Goal: Find specific page/section: Find specific page/section

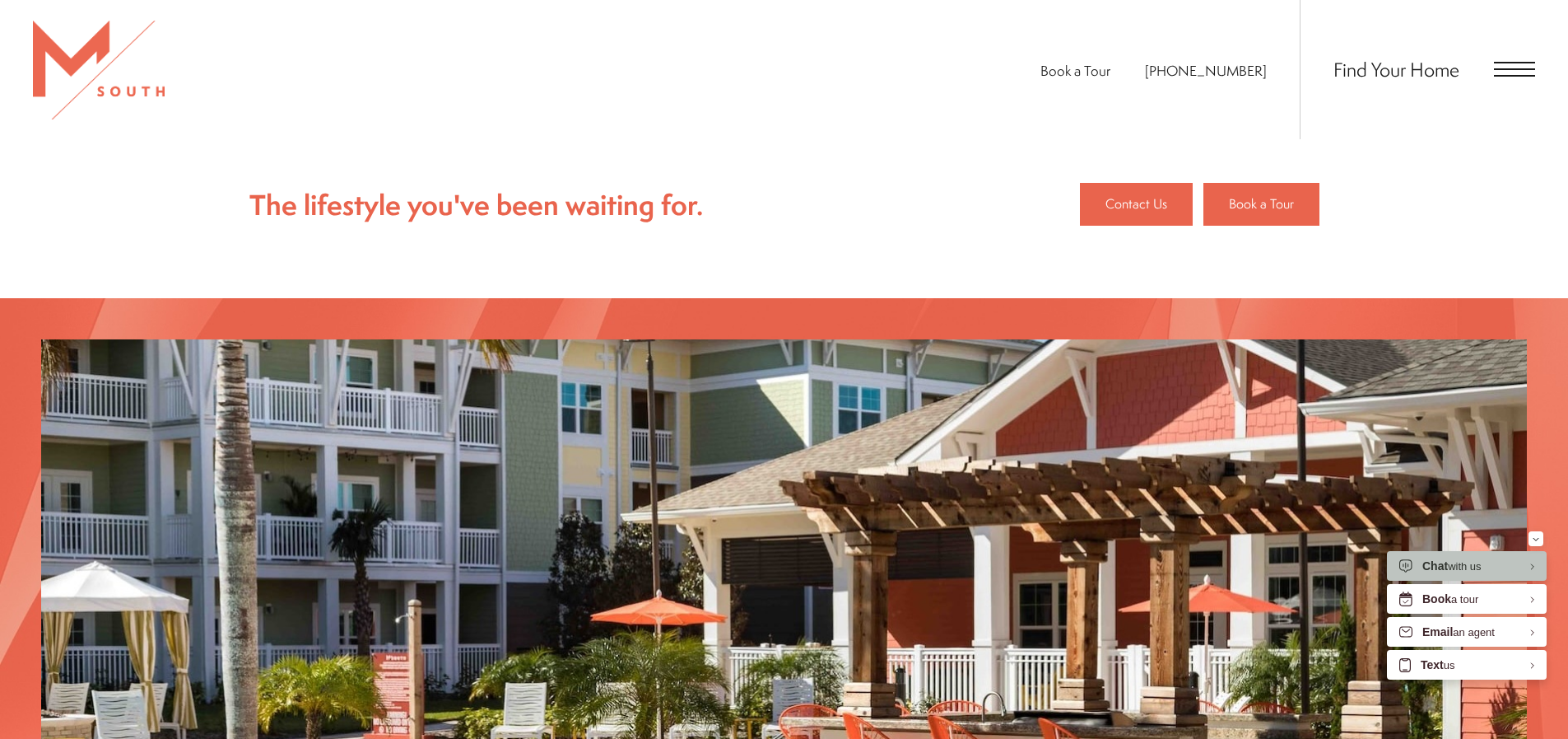
scroll to position [2718, 0]
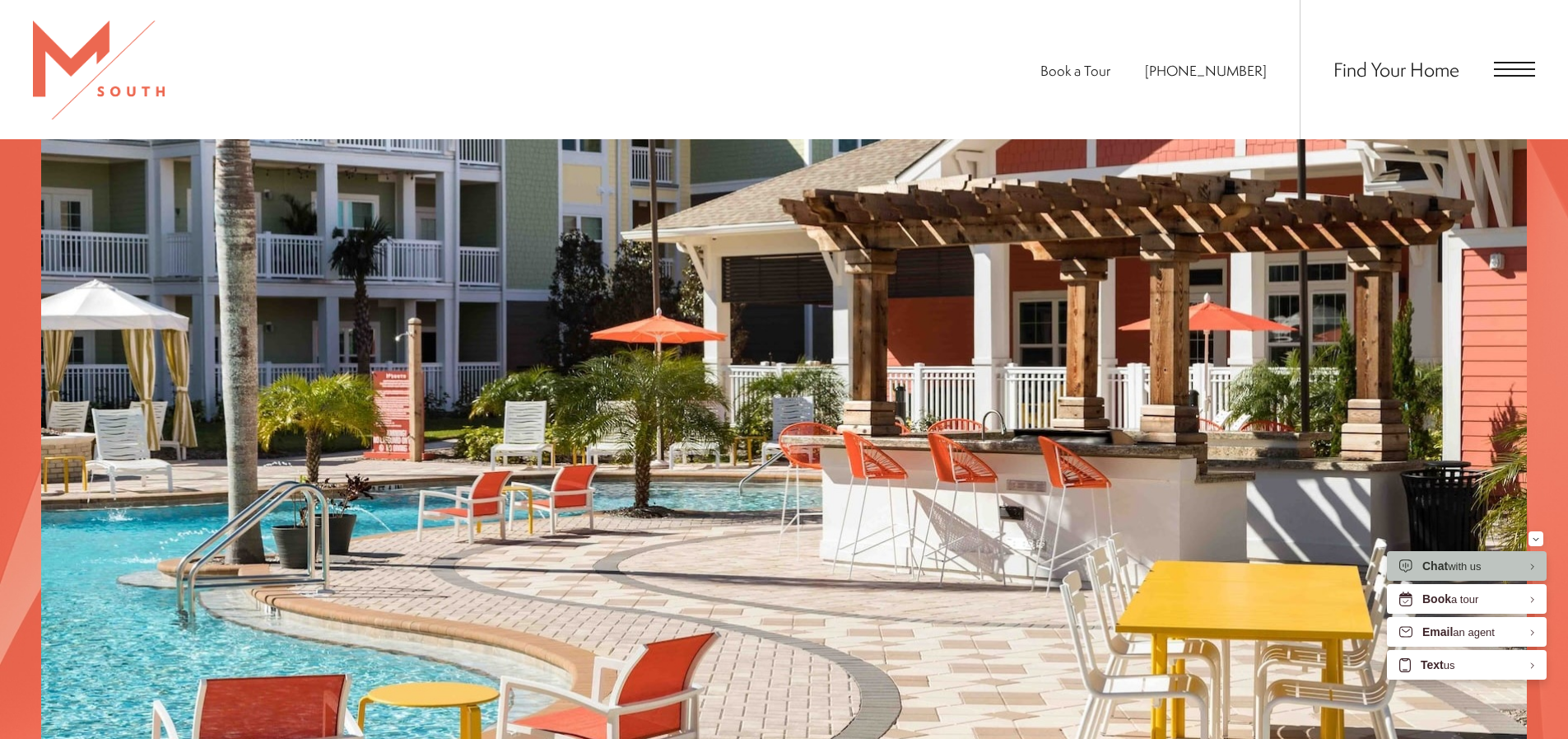
click at [1514, 71] on span "Open Menu" at bounding box center [1514, 68] width 41 height 15
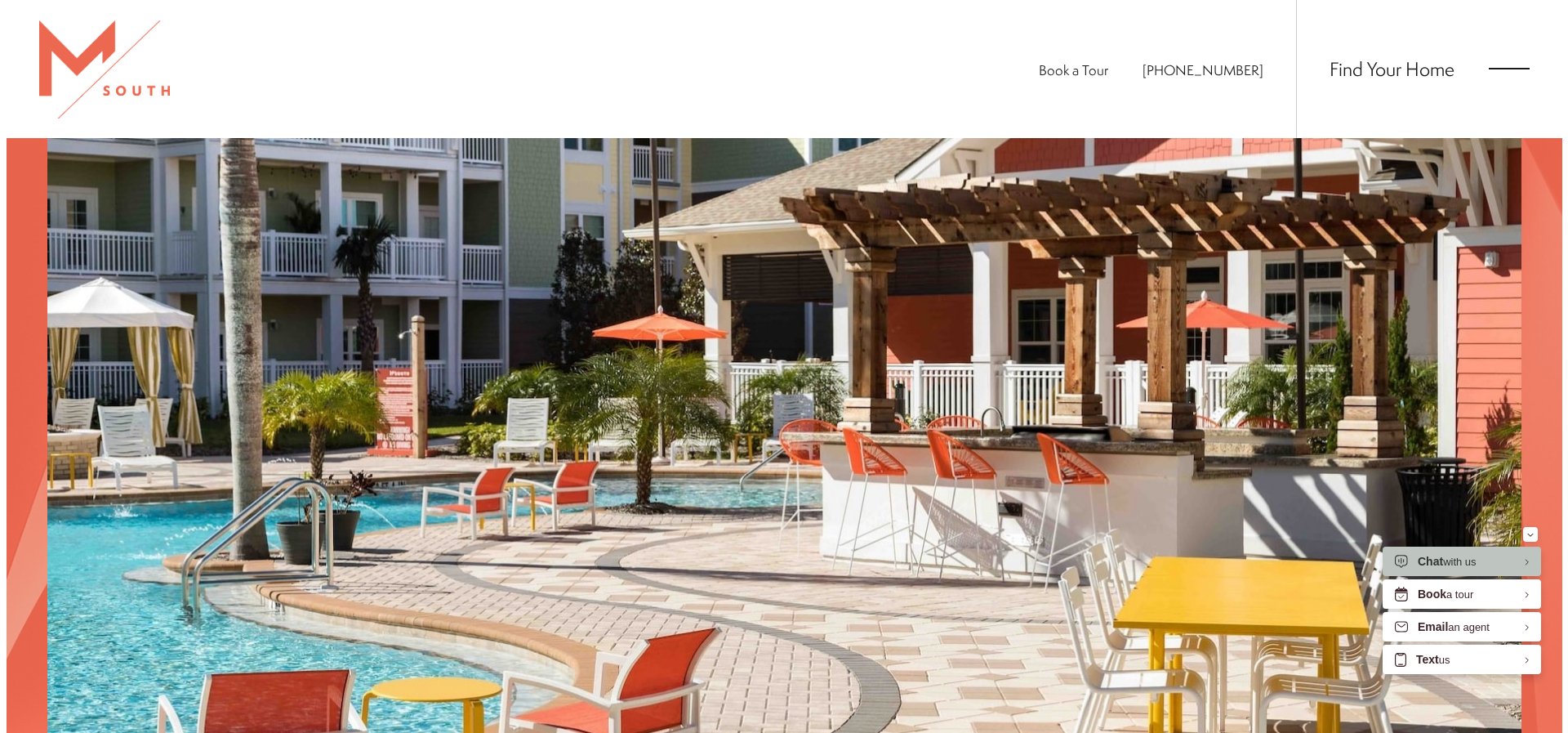
scroll to position [0, 0]
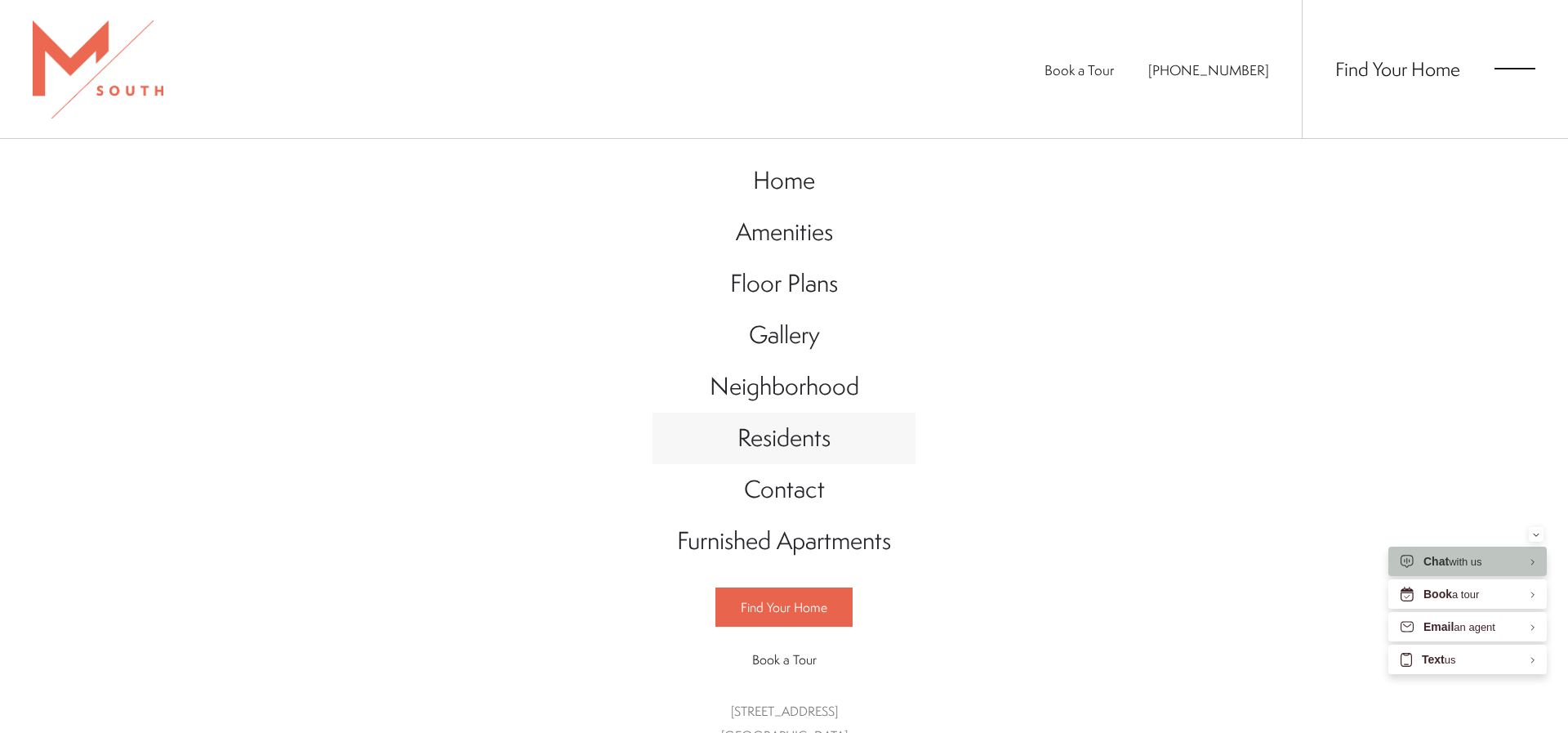
click at [756, 444] on span "Residents" at bounding box center [784, 438] width 93 height 34
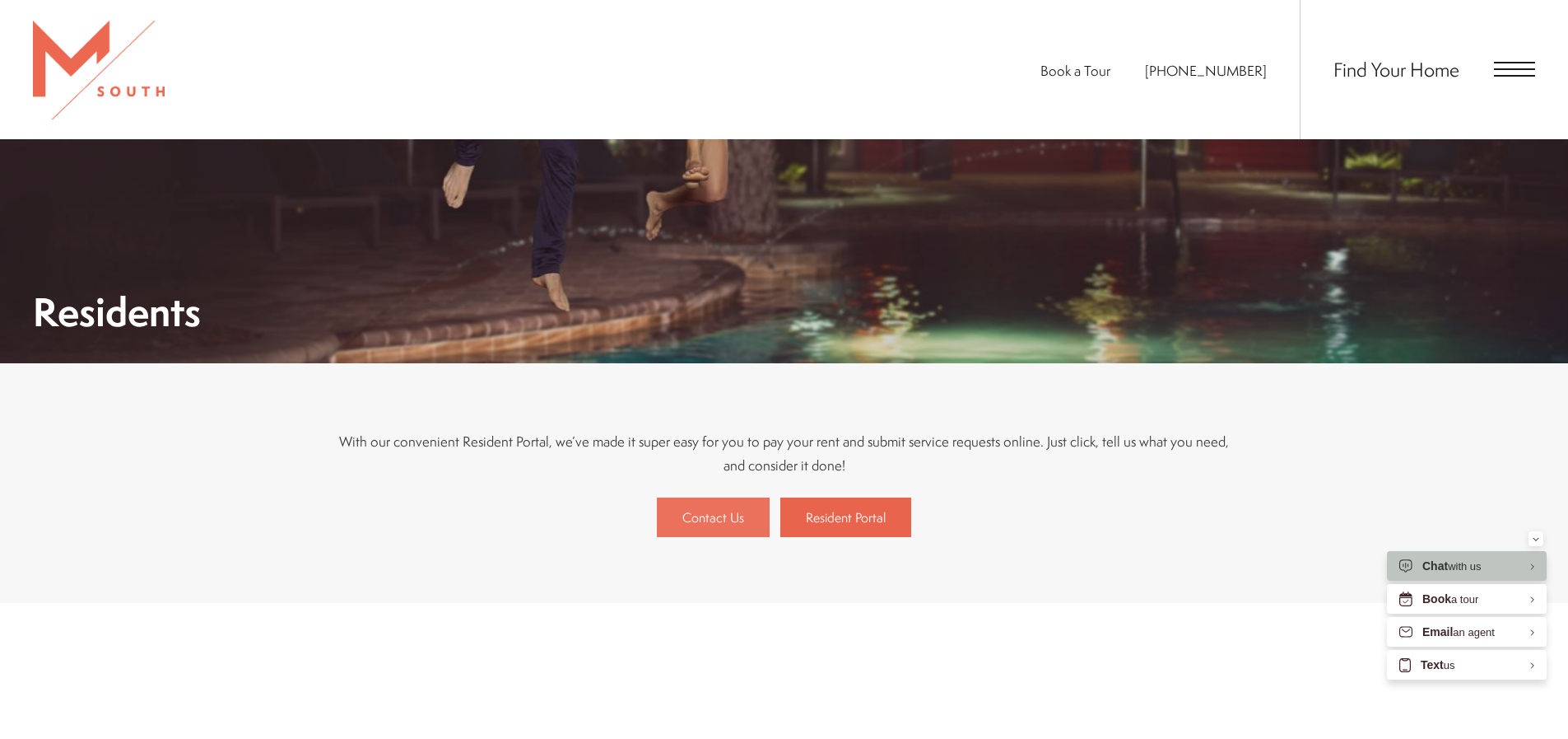
click at [721, 516] on span "Contact Us" at bounding box center [712, 517] width 61 height 19
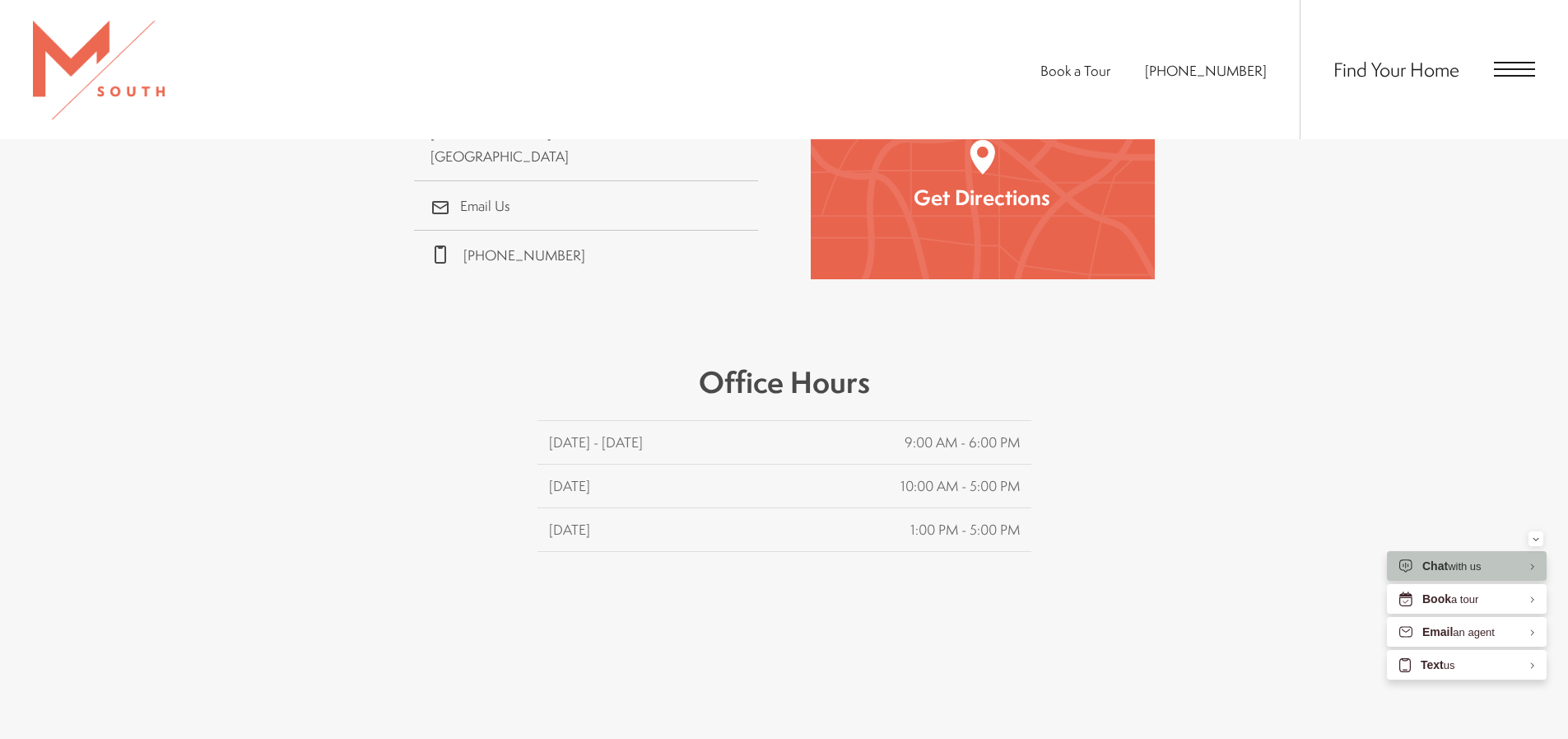
scroll to position [165, 0]
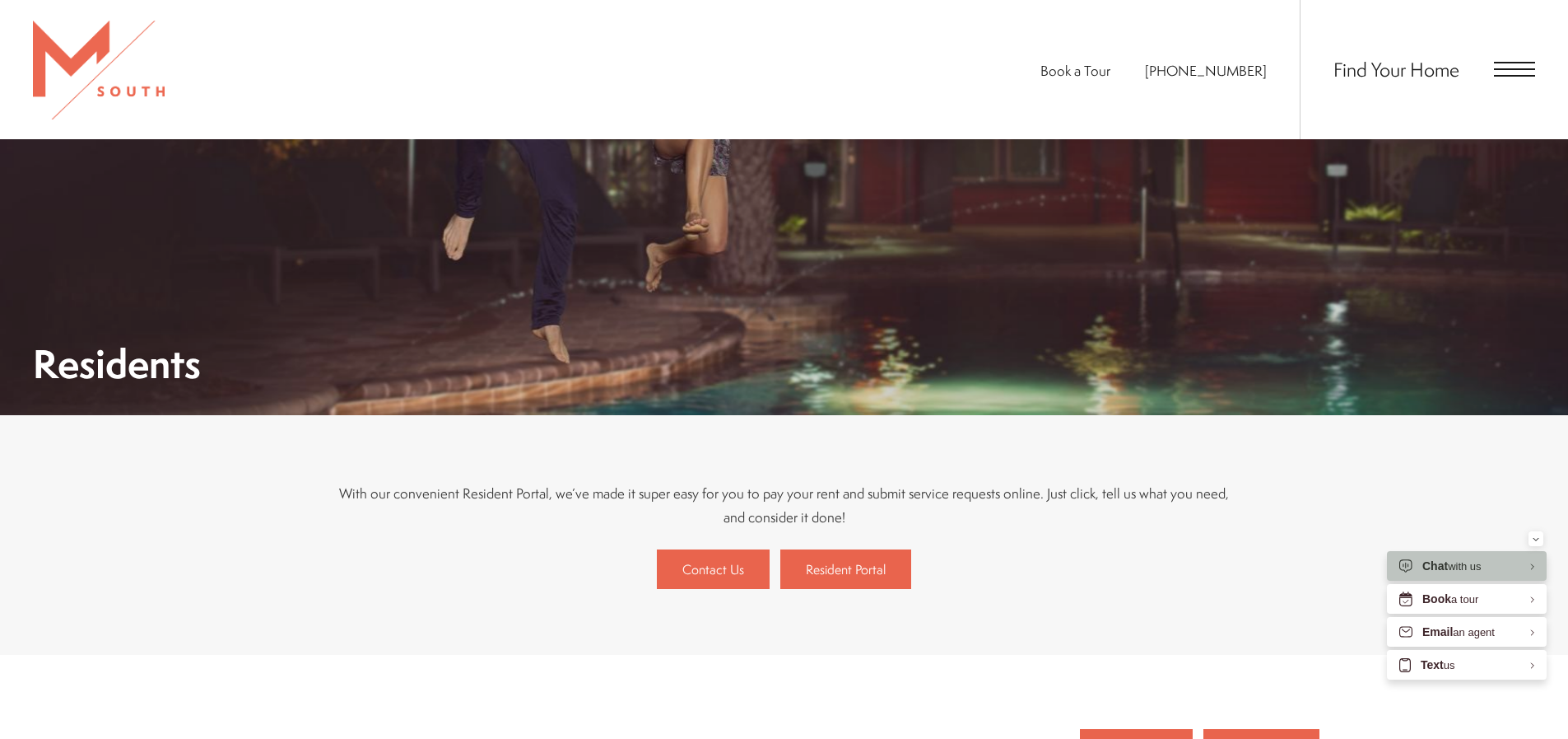
scroll to position [412, 0]
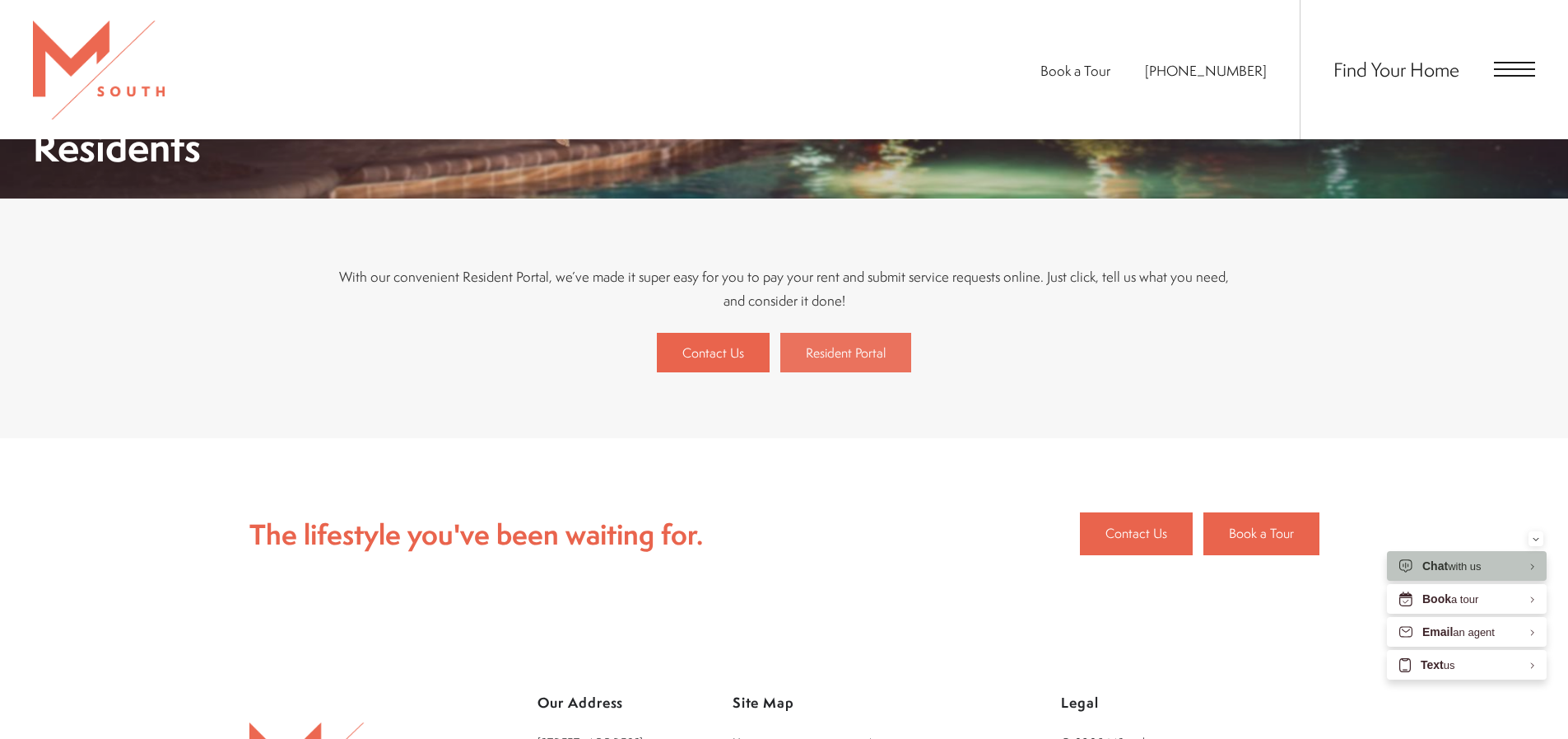
click at [864, 356] on span "Resident Portal" at bounding box center [846, 352] width 80 height 19
